Goal: Task Accomplishment & Management: Manage account settings

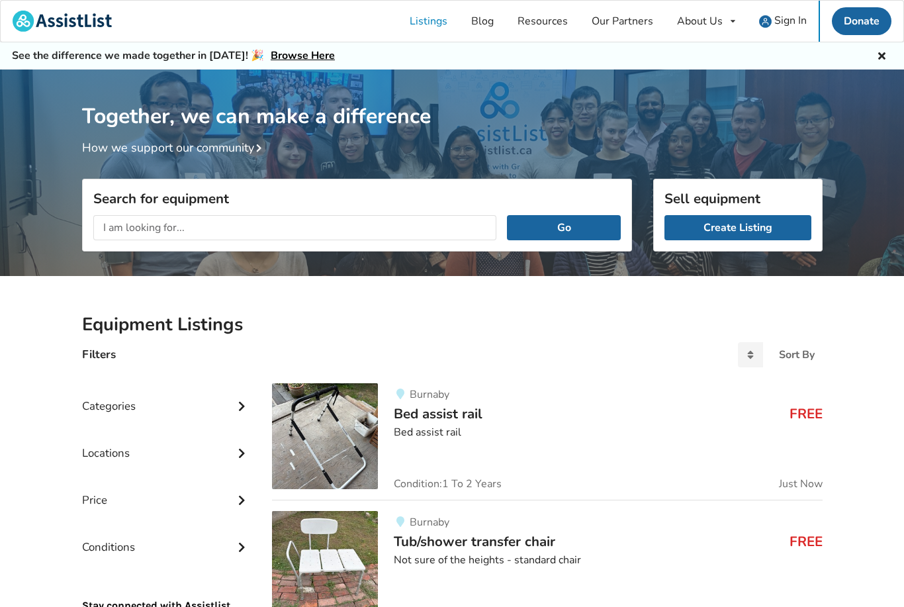
click at [784, 20] on span "Sign In" at bounding box center [790, 20] width 32 height 15
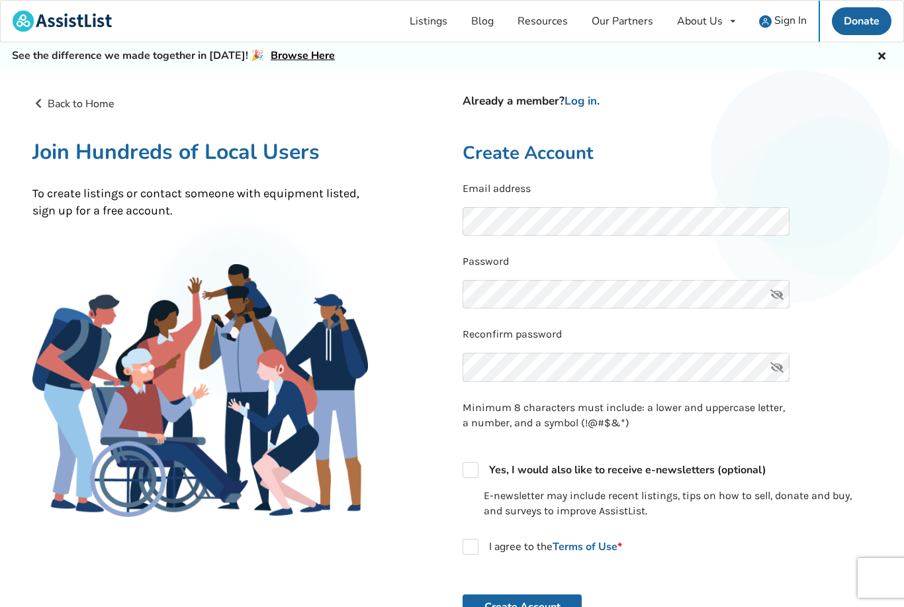
click at [584, 118] on div "Already a member? Log in . Create Account Email address Password Reconfirm pass…" at bounding box center [667, 422] width 430 height 653
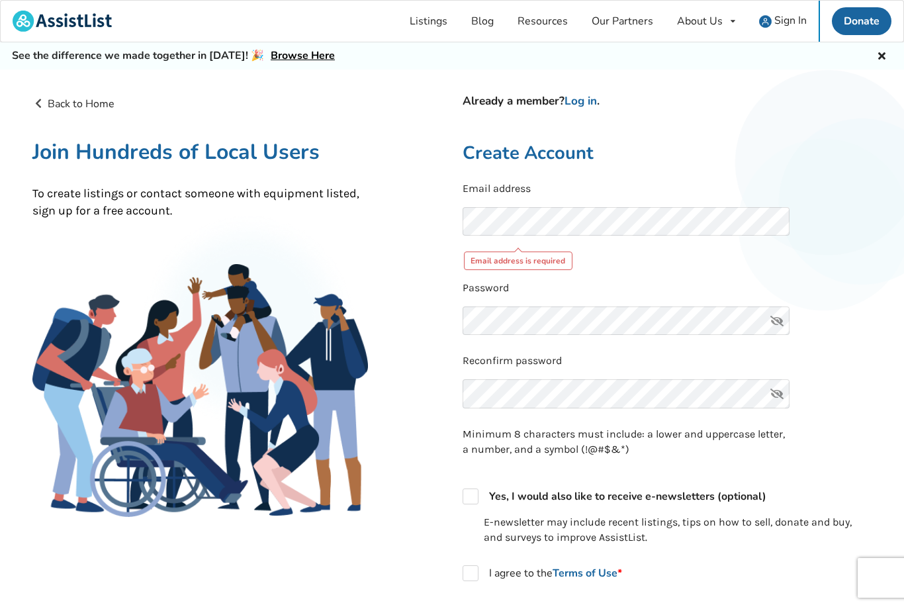
click at [588, 101] on link "Log in" at bounding box center [581, 100] width 32 height 15
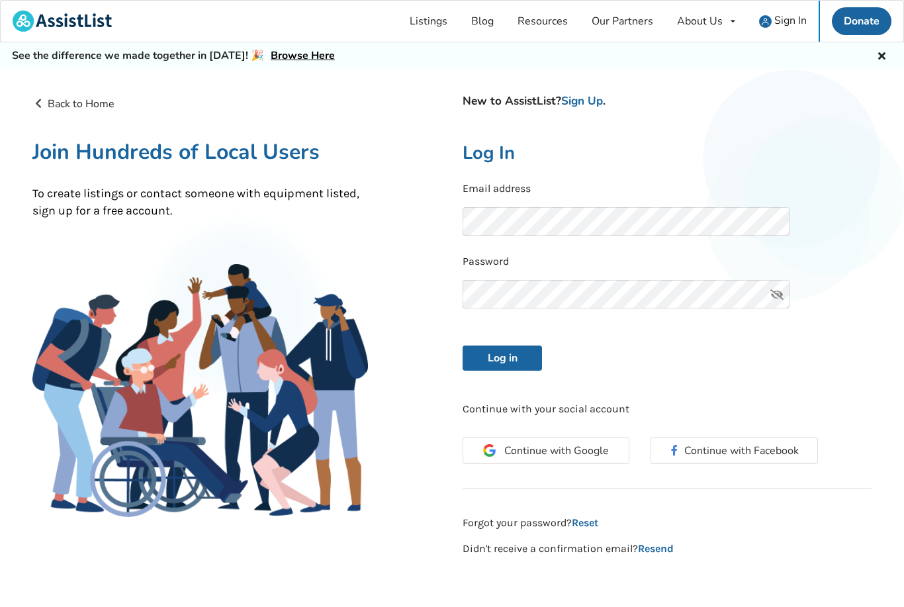
click at [532, 363] on button "Log in" at bounding box center [502, 357] width 79 height 25
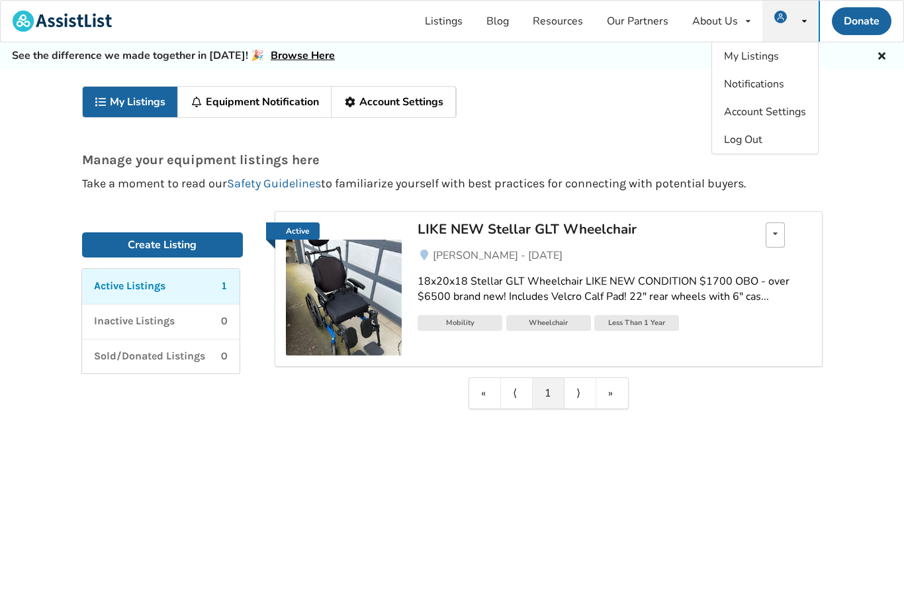
click at [776, 230] on icon at bounding box center [775, 234] width 5 height 8
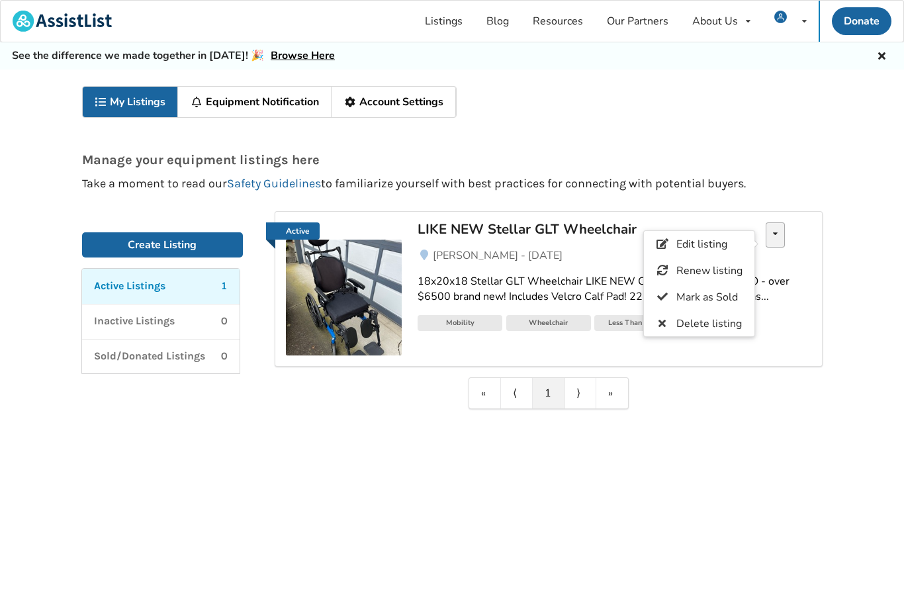
click at [717, 247] on span "Edit listing" at bounding box center [701, 244] width 51 height 15
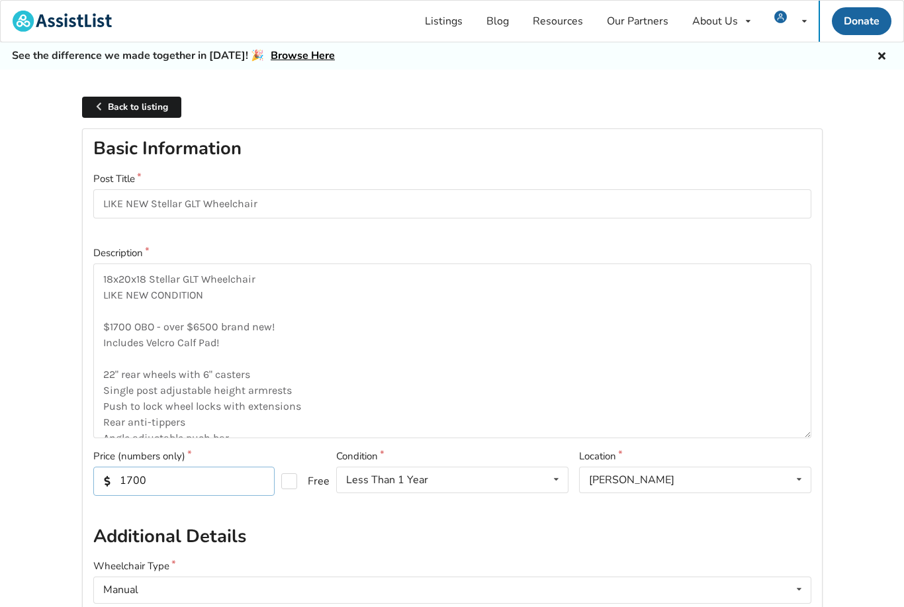
click at [196, 475] on input "1700" at bounding box center [183, 481] width 181 height 29
type input "1500"
click at [123, 318] on textarea "18x20x18 Stellar GLT Wheelchair LIKE NEW CONDITION $1700 OBO - over $6500 brand…" at bounding box center [452, 350] width 718 height 175
type textarea "18x20x18 Stellar GLT Wheelchair LIKE NEW CONDITION $1500 OBO - over $6500 brand…"
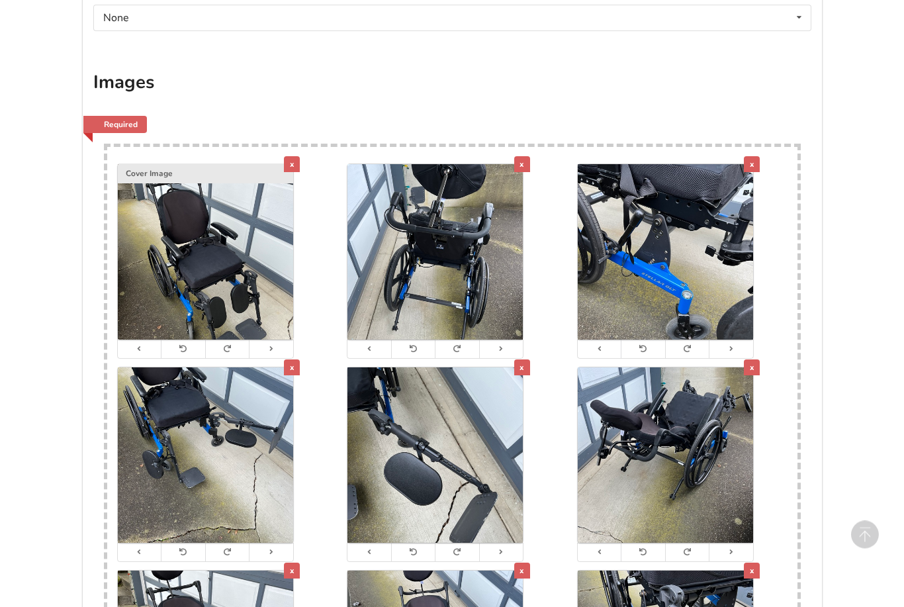
click at [292, 157] on div "x" at bounding box center [292, 165] width 16 height 16
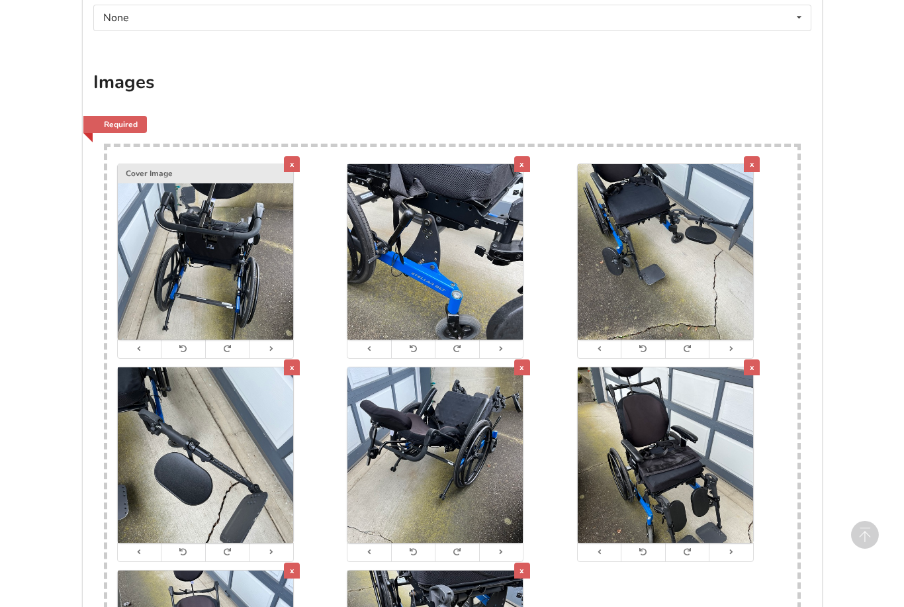
click at [293, 156] on div "x" at bounding box center [292, 164] width 16 height 16
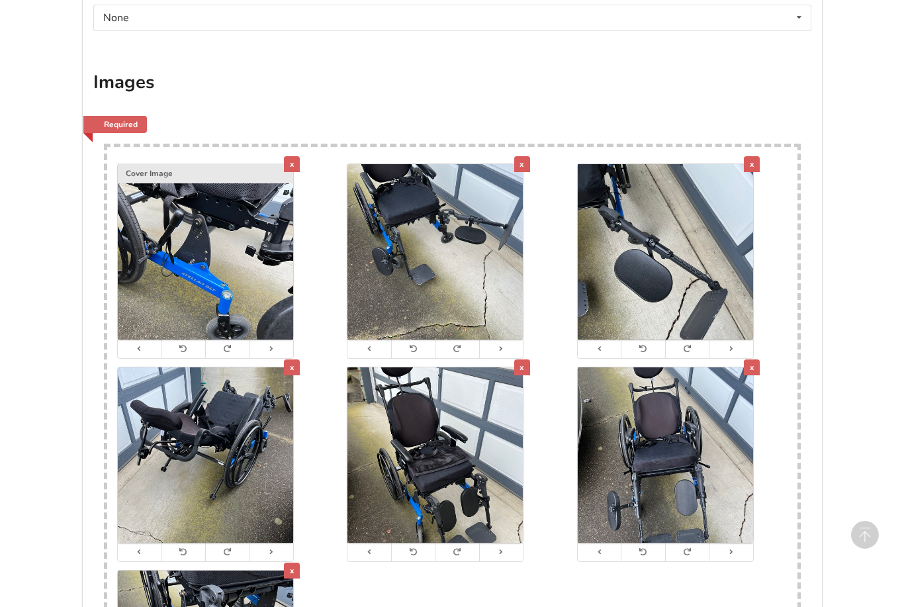
click at [295, 156] on div "x" at bounding box center [292, 164] width 16 height 16
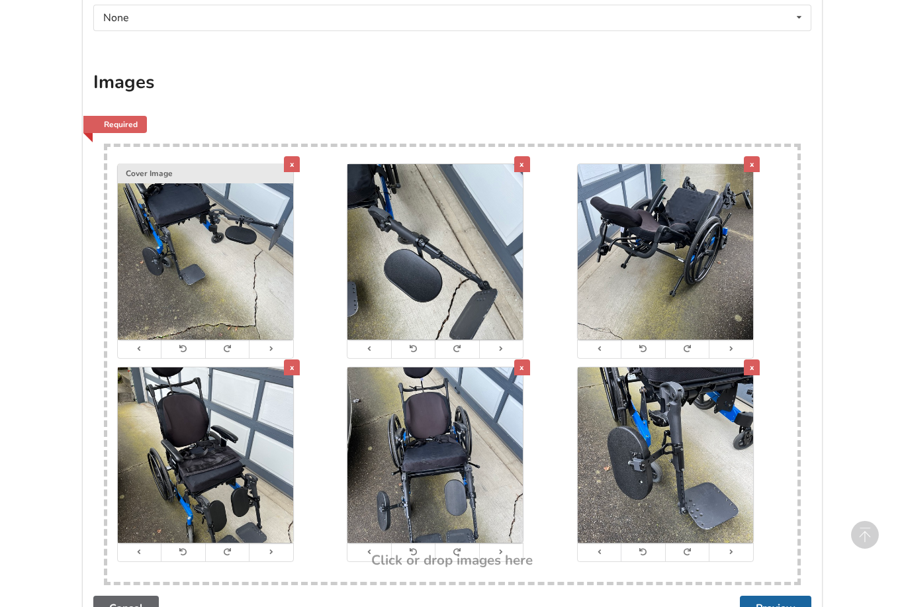
click at [297, 156] on div "x" at bounding box center [292, 164] width 16 height 16
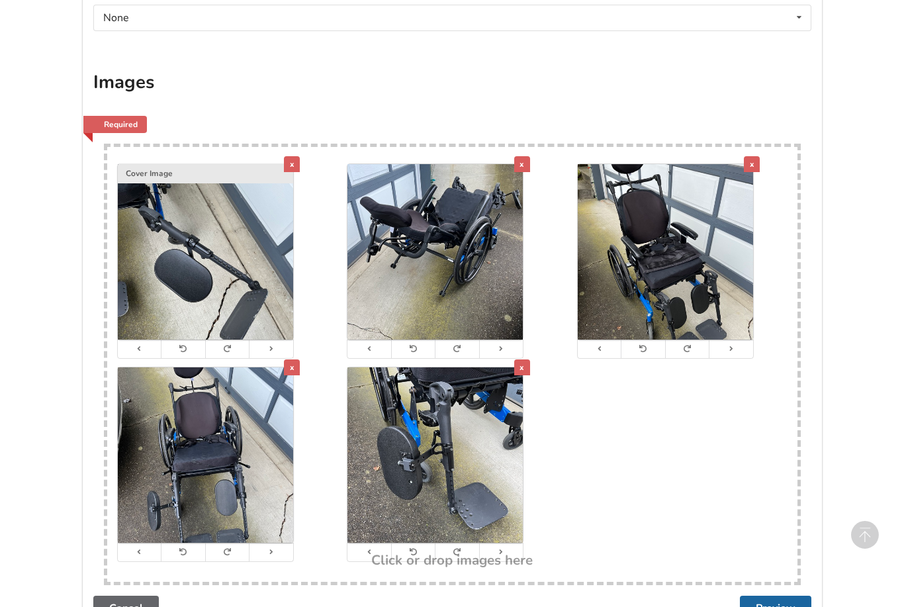
click at [296, 156] on div "x" at bounding box center [292, 164] width 16 height 16
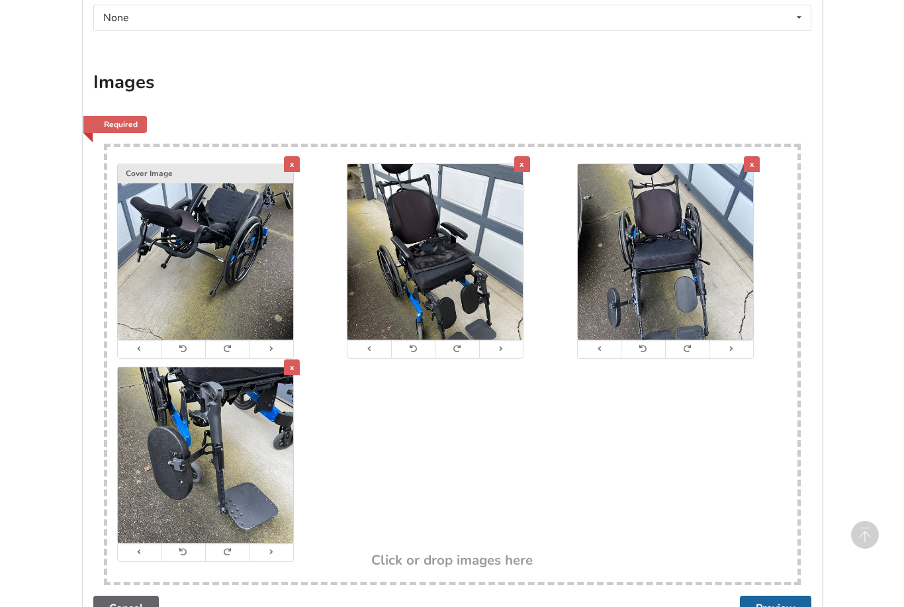
click at [296, 156] on div "x" at bounding box center [292, 164] width 16 height 16
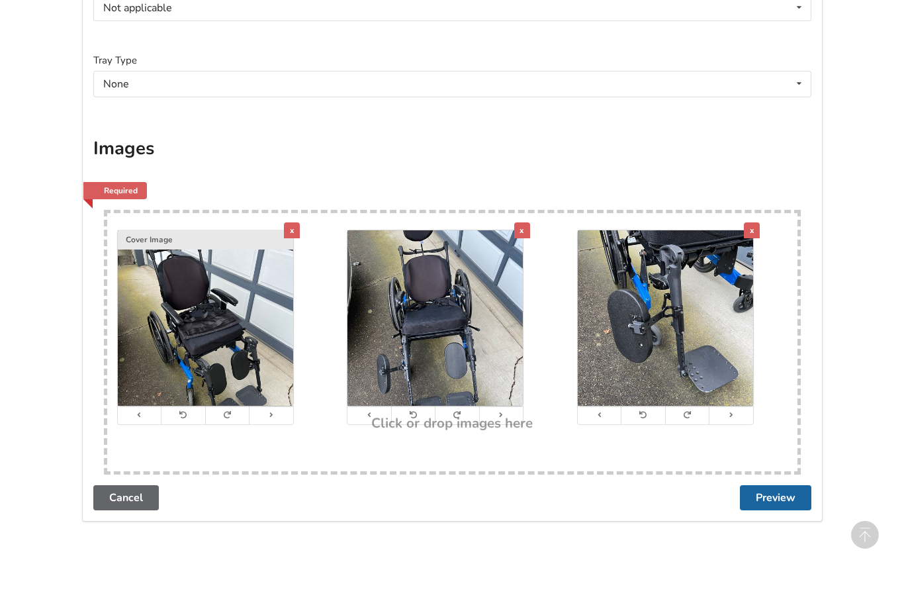
click at [290, 150] on div "Images Required Drop here! x Cover Image x x Click or drop images here" at bounding box center [452, 310] width 718 height 347
click at [296, 222] on div "x" at bounding box center [292, 230] width 16 height 16
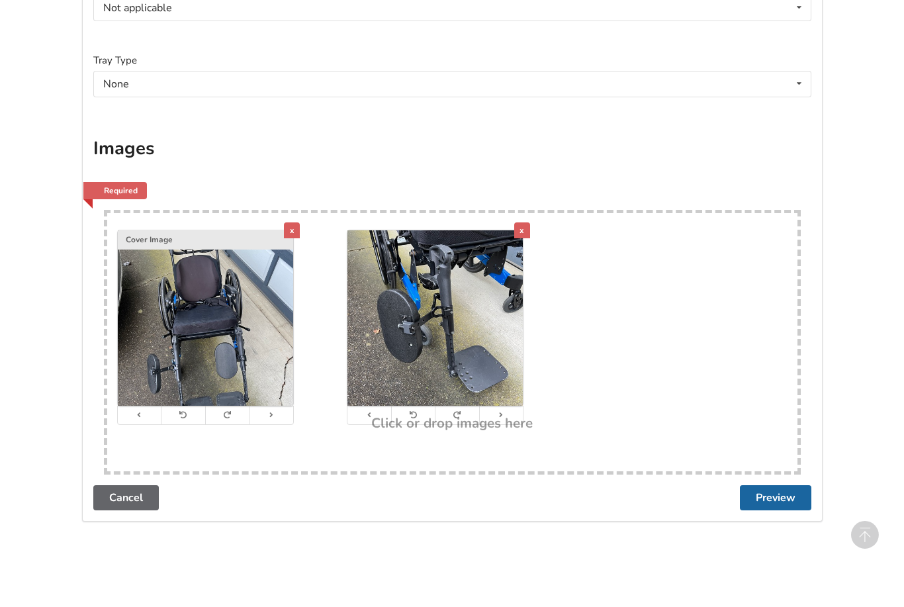
click at [293, 222] on div "x" at bounding box center [292, 230] width 16 height 16
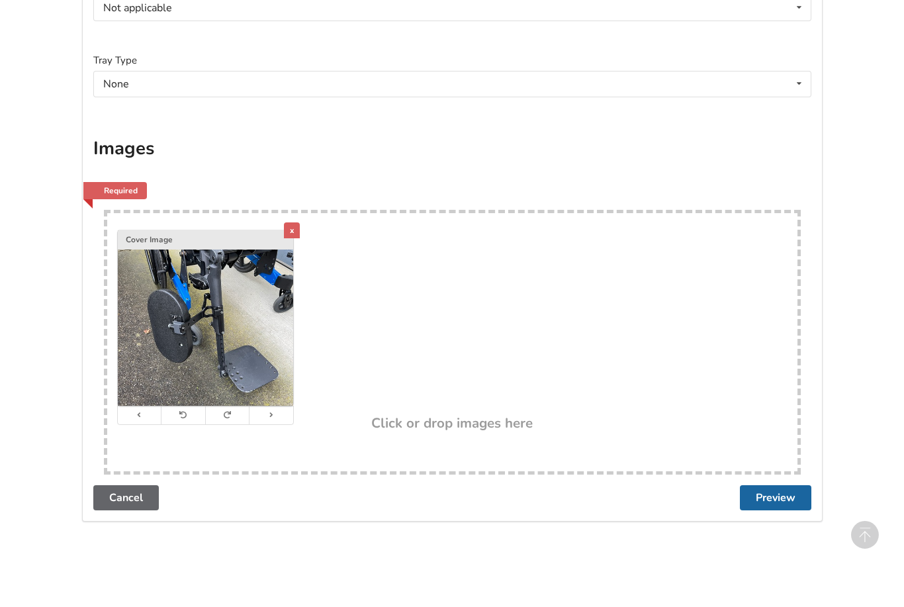
click at [296, 222] on div "x" at bounding box center [292, 230] width 16 height 16
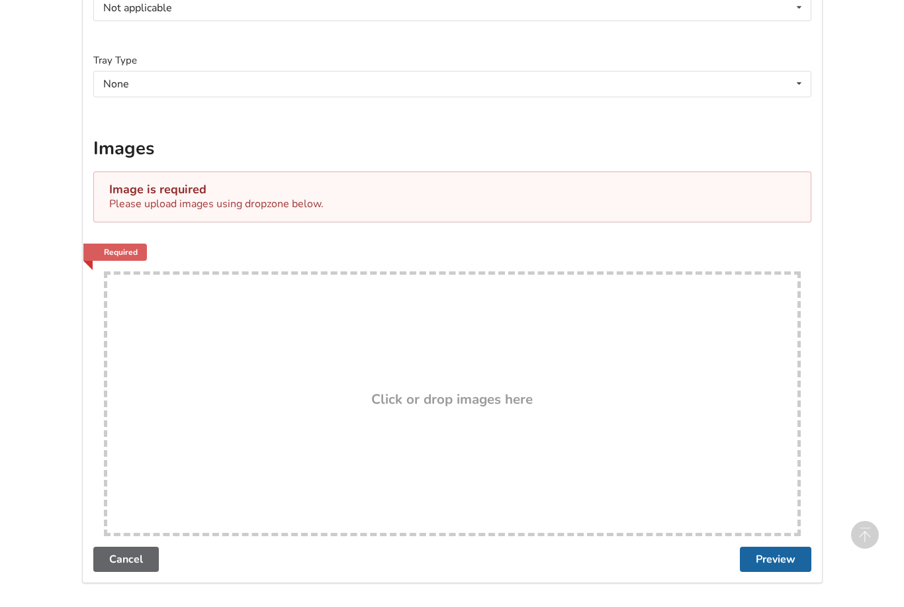
click at [482, 390] on h3 "Click or drop images here" at bounding box center [451, 398] width 161 height 17
type input "C:\fakepath\IMG_0701.jpeg"
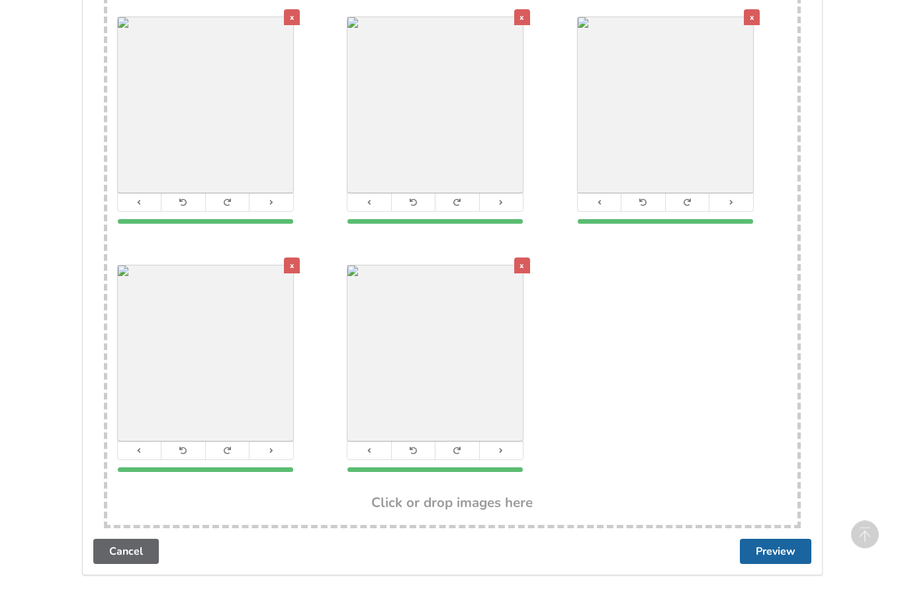
scroll to position [3075, 0]
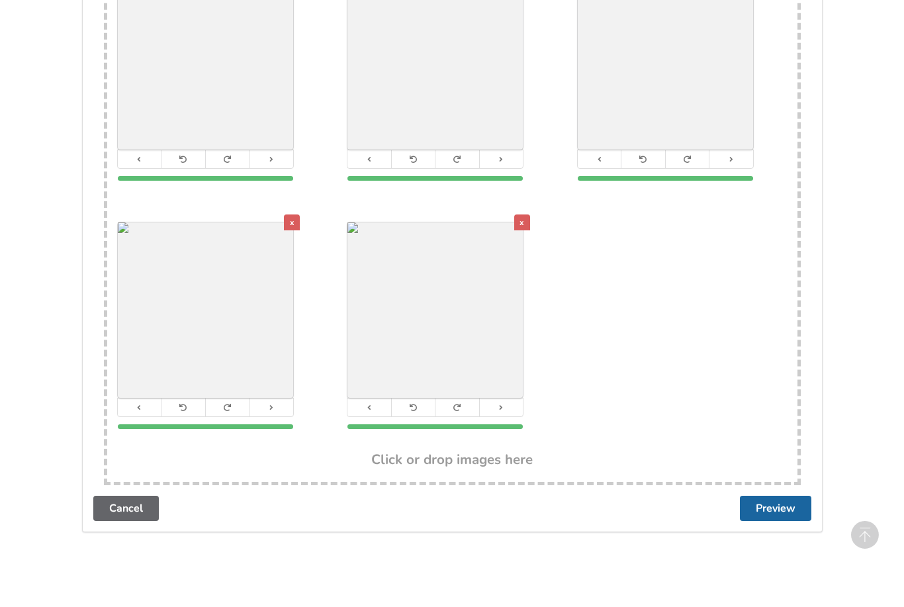
click at [781, 496] on button "Preview" at bounding box center [775, 508] width 71 height 25
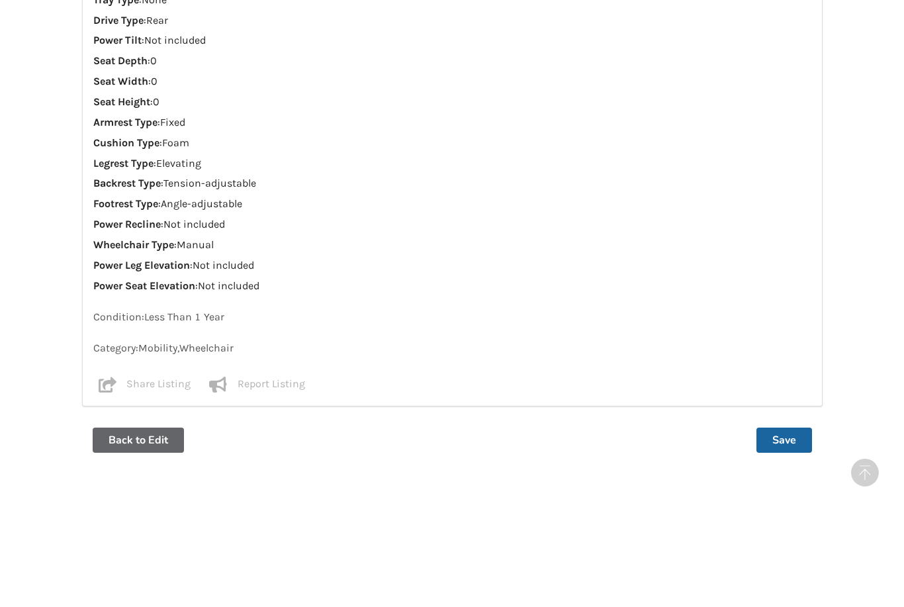
scroll to position [1159, 0]
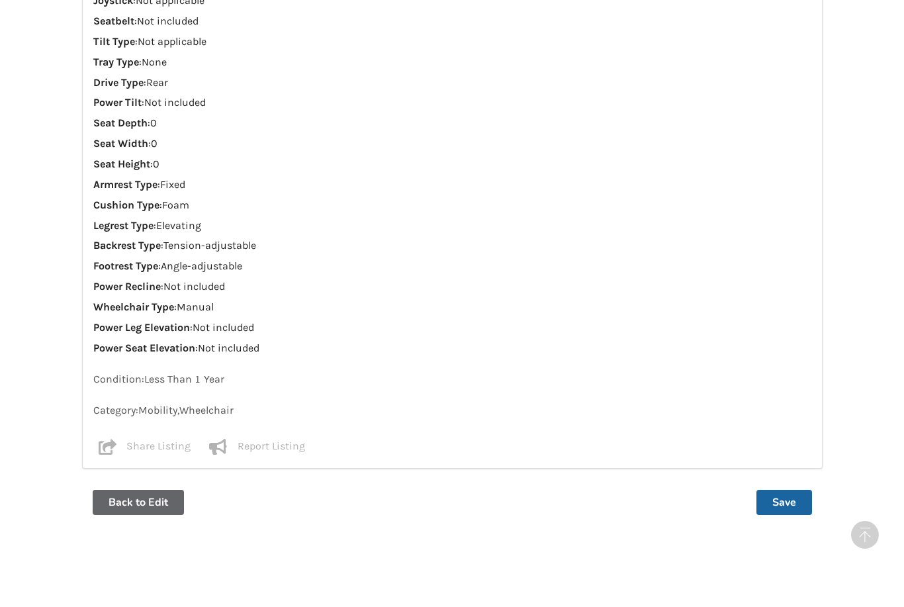
click at [791, 490] on button "Save" at bounding box center [784, 502] width 56 height 25
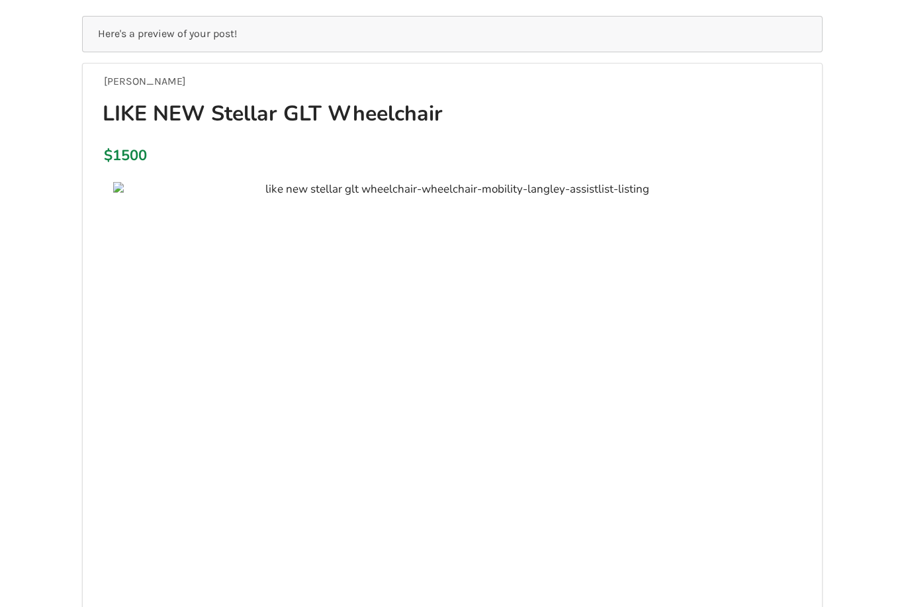
scroll to position [0, 0]
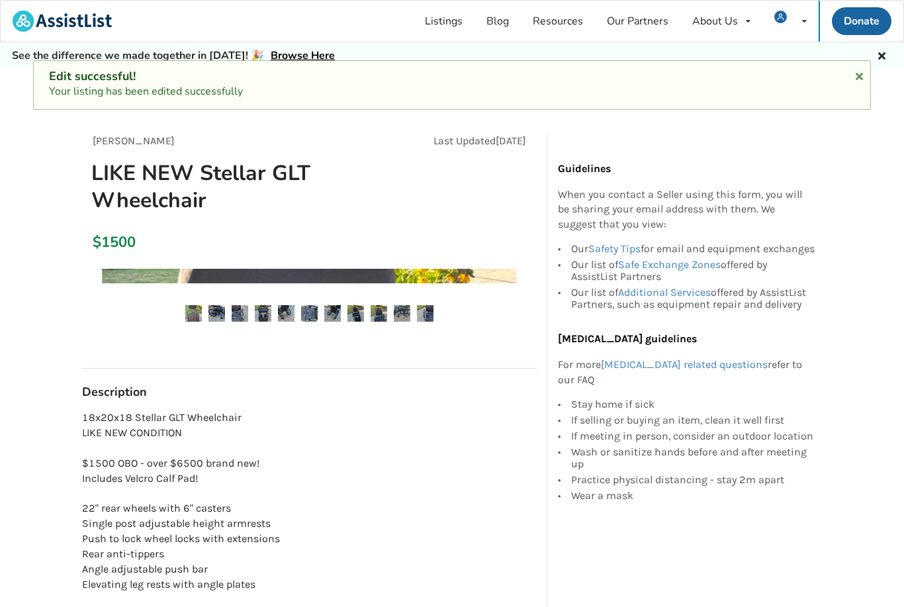
click at [848, 77] on div "Edit successful!" at bounding box center [452, 76] width 806 height 15
click at [857, 79] on icon at bounding box center [859, 74] width 13 height 11
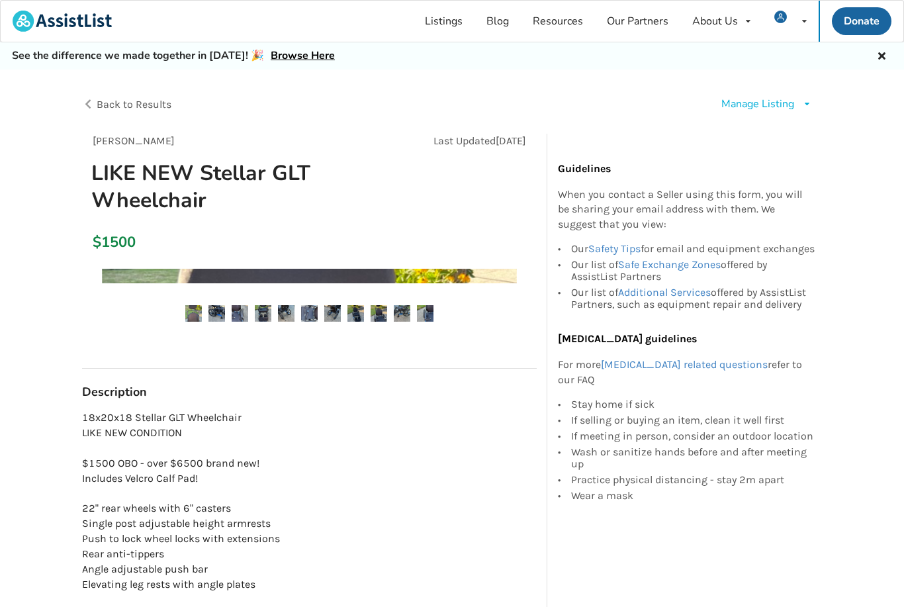
click at [863, 75] on icon at bounding box center [859, 74] width 13 height 11
click at [883, 58] on icon at bounding box center [882, 54] width 13 height 11
